Goal: Ask a question

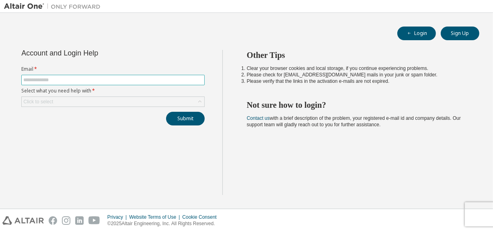
click at [146, 75] on span at bounding box center [112, 80] width 183 height 10
click at [144, 77] on input "text" at bounding box center [112, 80] width 179 height 6
type input "**********"
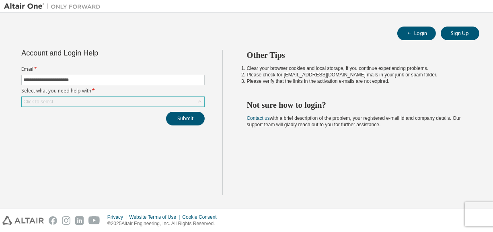
click at [103, 106] on div "Click to select" at bounding box center [113, 102] width 182 height 10
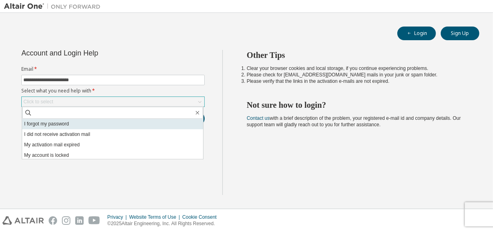
click at [99, 127] on li "I forgot my password" at bounding box center [112, 124] width 181 height 10
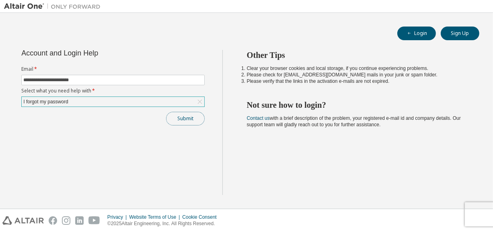
click at [191, 121] on button "Submit" at bounding box center [185, 119] width 39 height 14
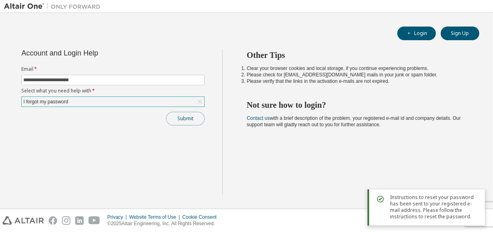
click at [193, 118] on button "Submit" at bounding box center [185, 119] width 39 height 14
